Goal: Information Seeking & Learning: Learn about a topic

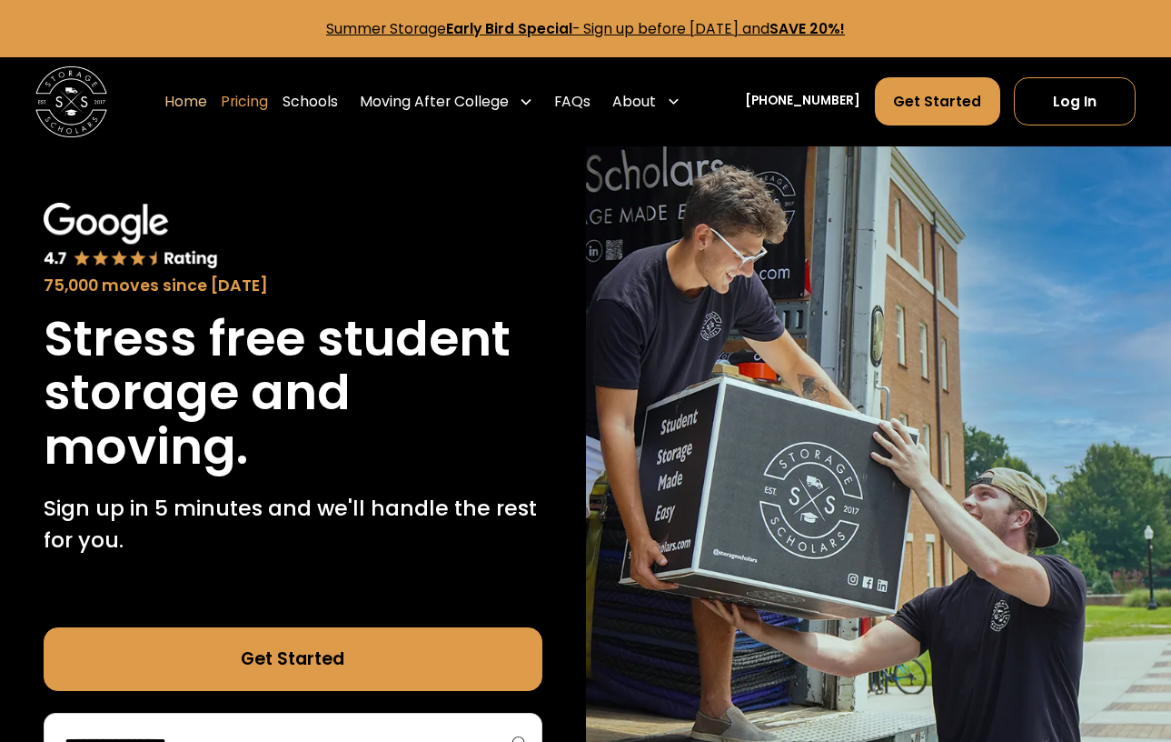
click at [267, 106] on link "Pricing" at bounding box center [244, 101] width 47 height 50
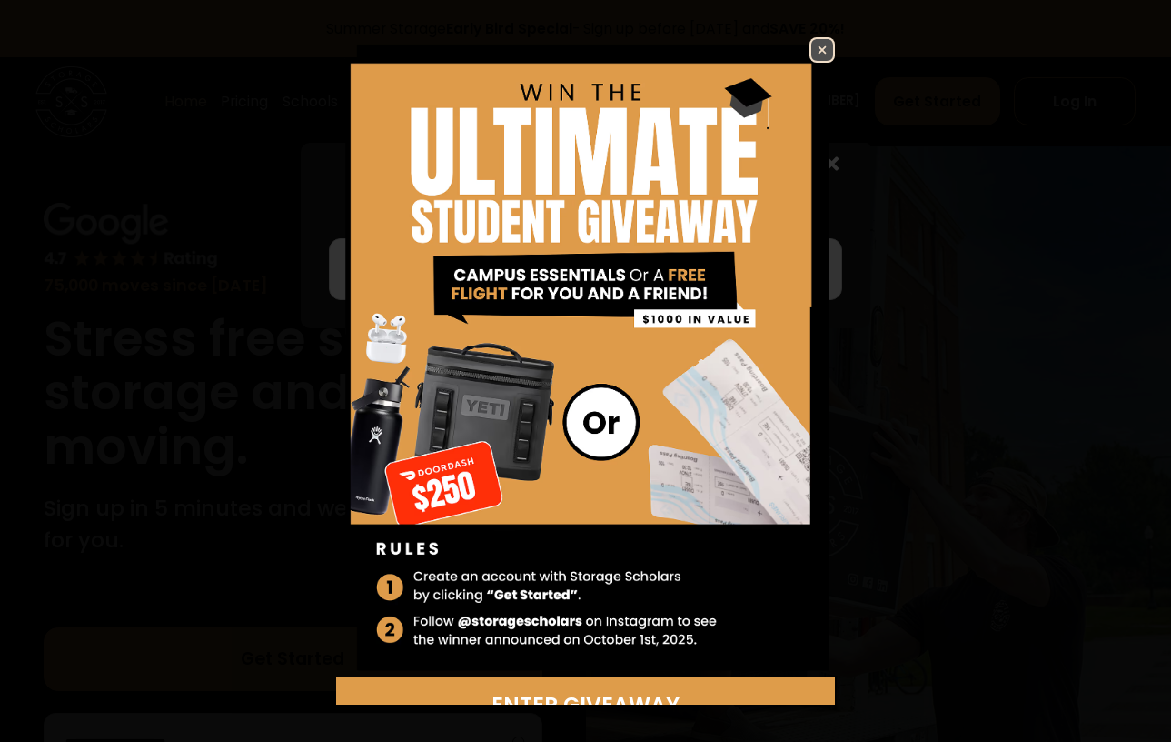
click at [812, 52] on img at bounding box center [823, 50] width 22 height 22
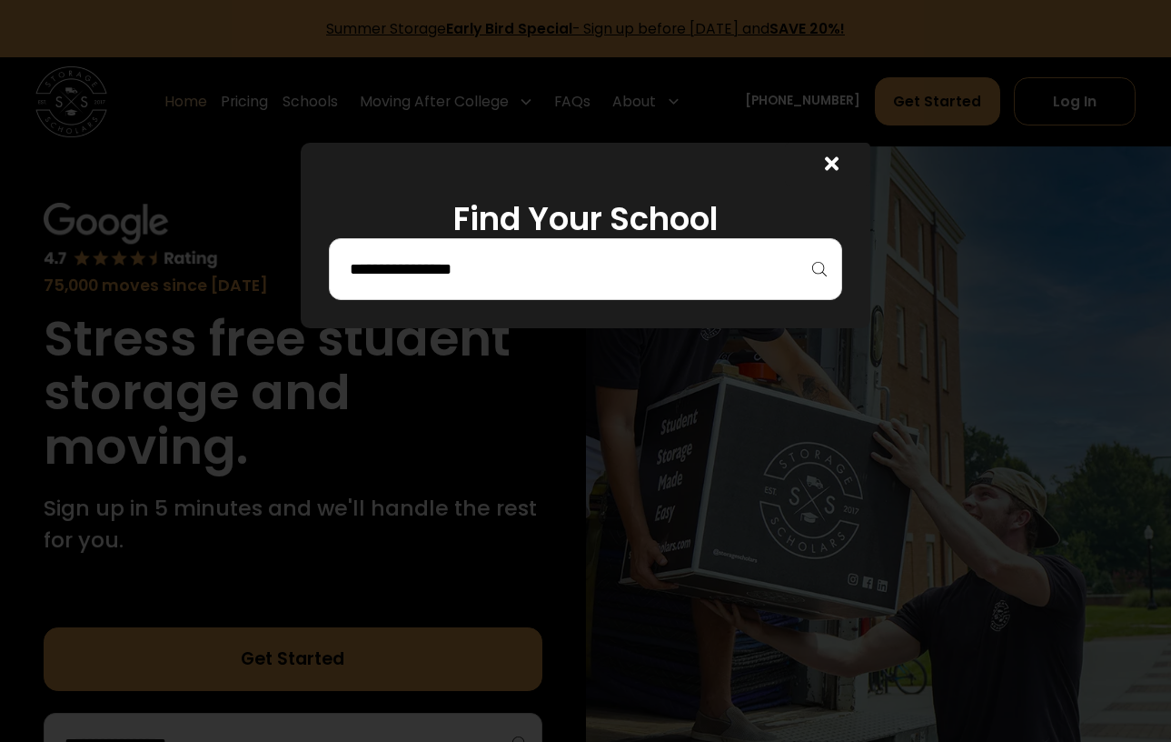
click at [505, 276] on input "search" at bounding box center [585, 269] width 475 height 31
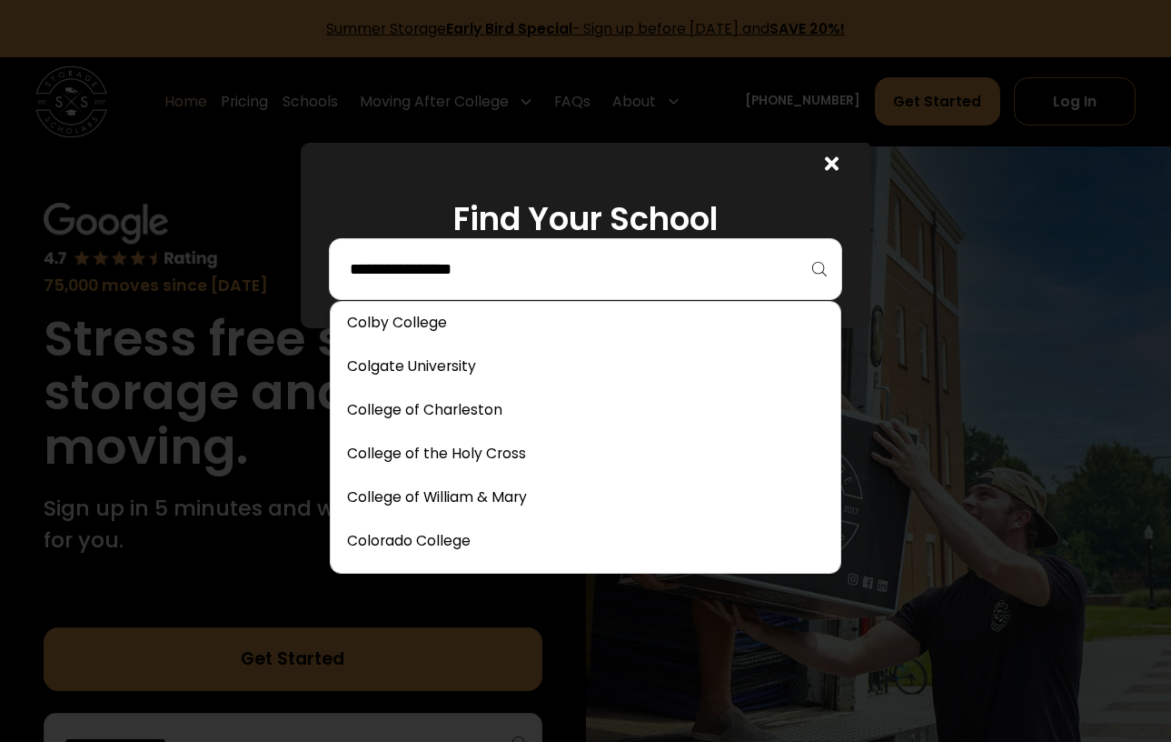
scroll to position [1818, 0]
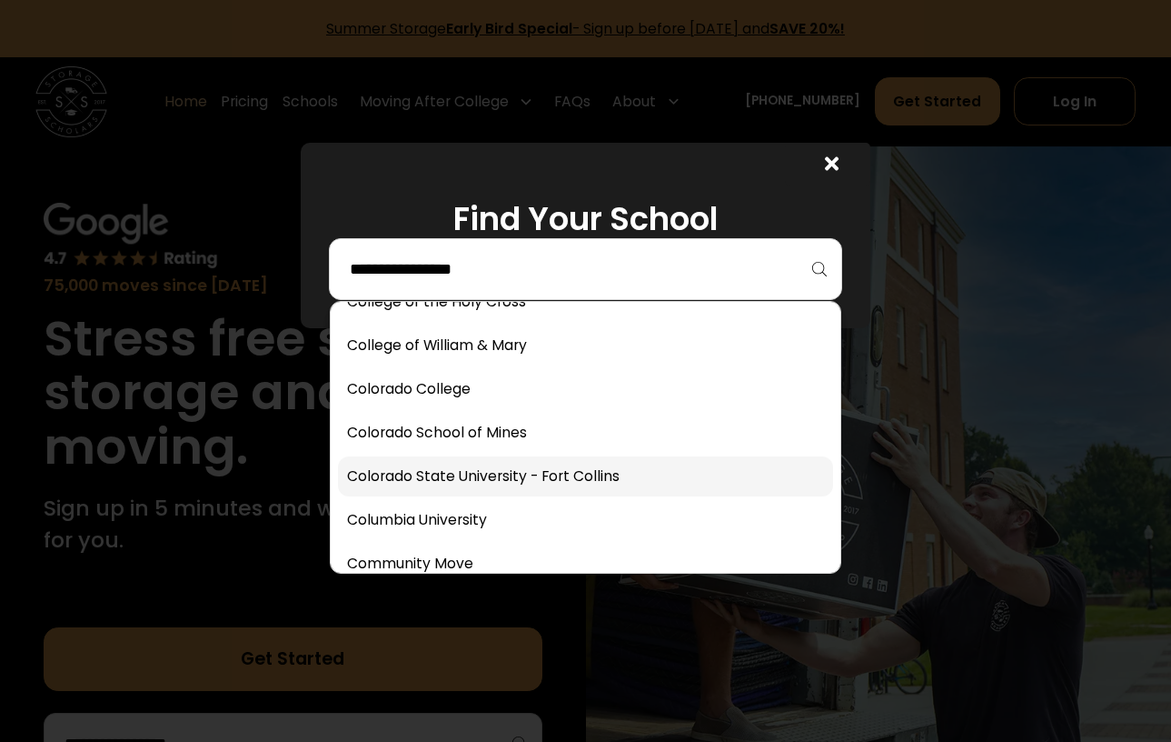
click at [431, 480] on link at bounding box center [585, 476] width 495 height 40
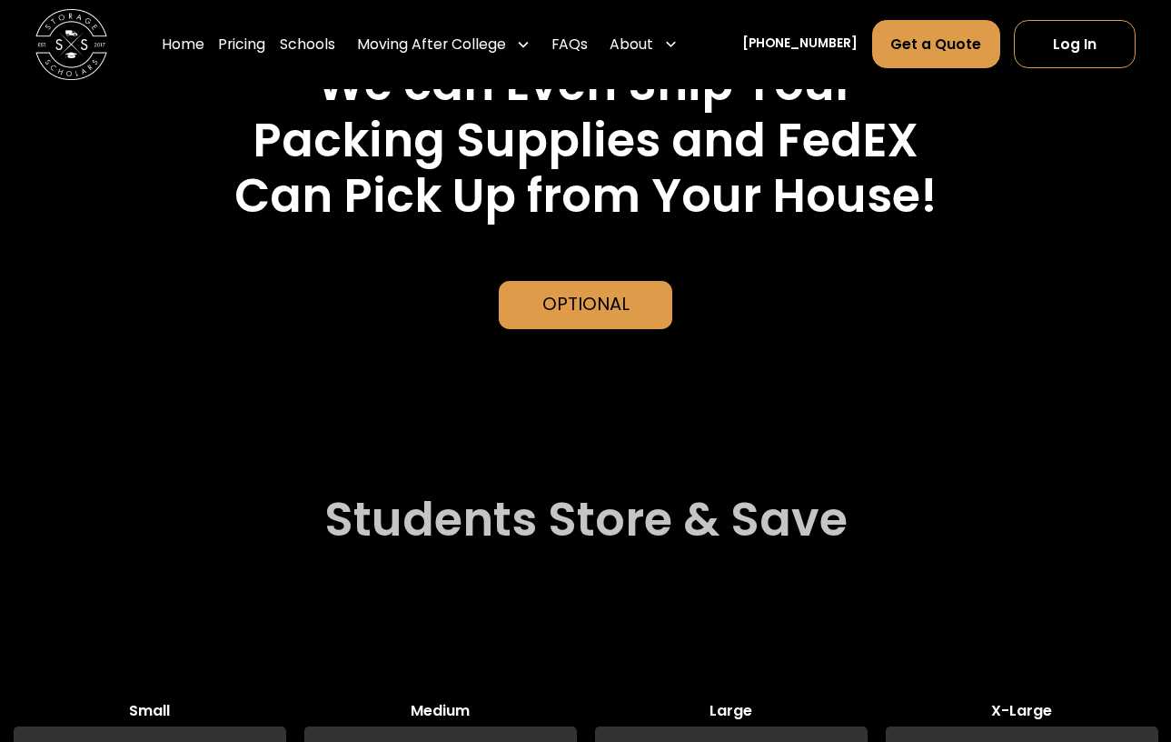
scroll to position [3523, 0]
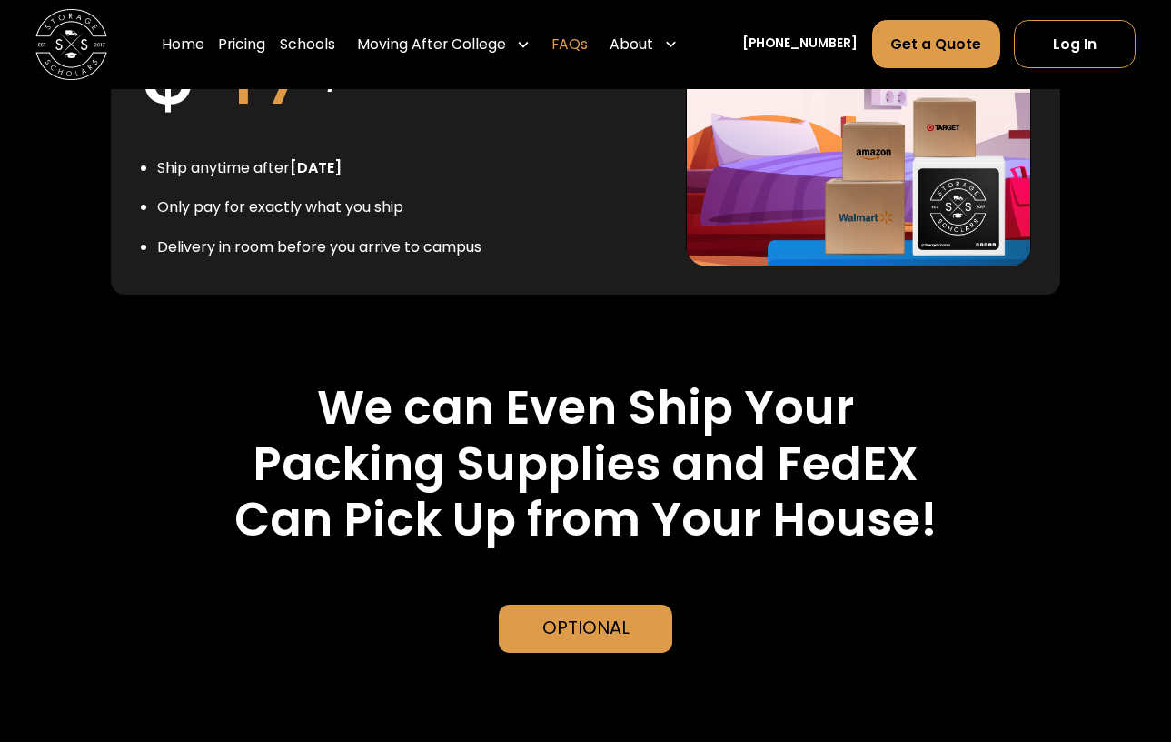
click at [588, 47] on link "FAQs" at bounding box center [570, 45] width 36 height 50
